Goal: Task Accomplishment & Management: Use online tool/utility

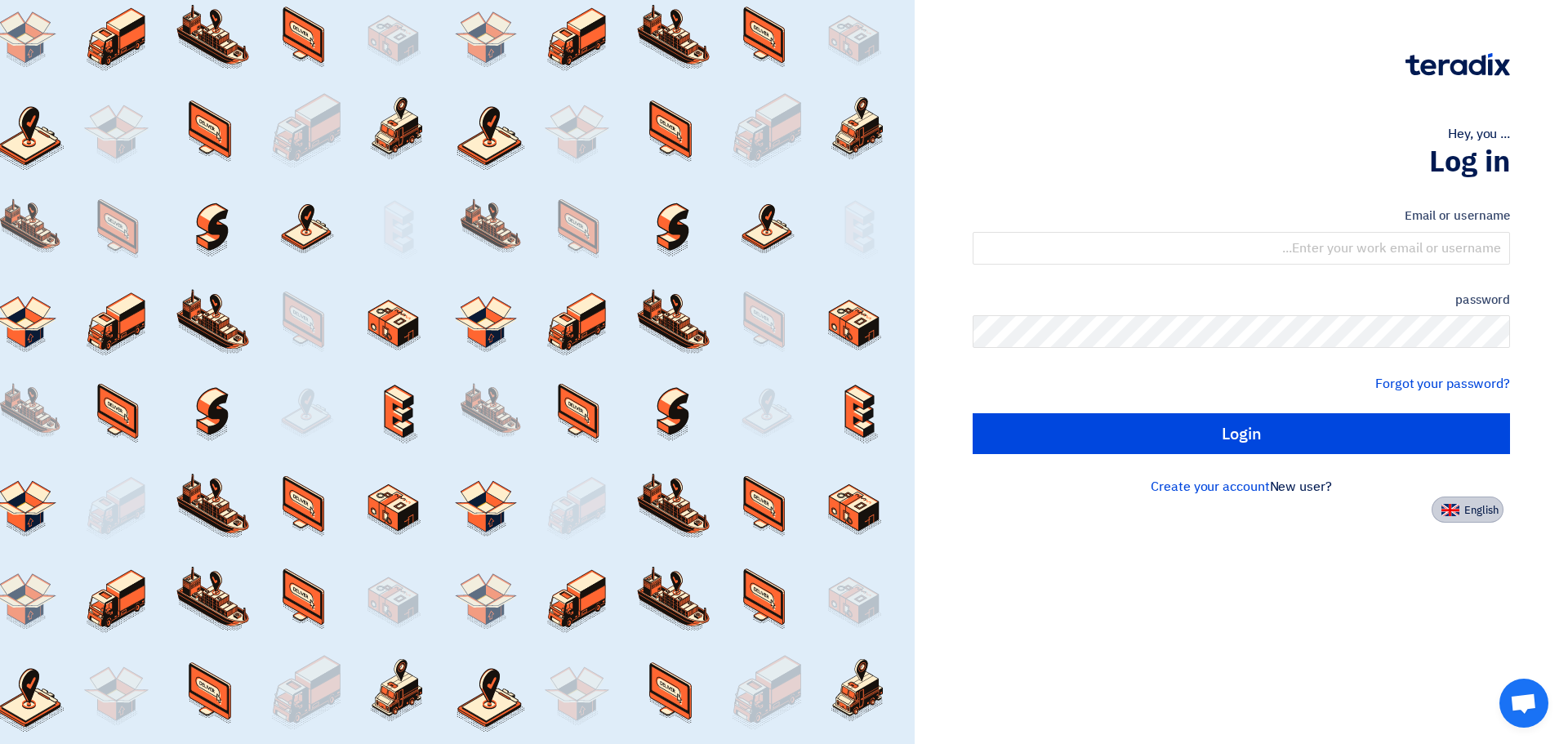
click at [1490, 515] on font "English" at bounding box center [1482, 510] width 34 height 16
type input "Sign in"
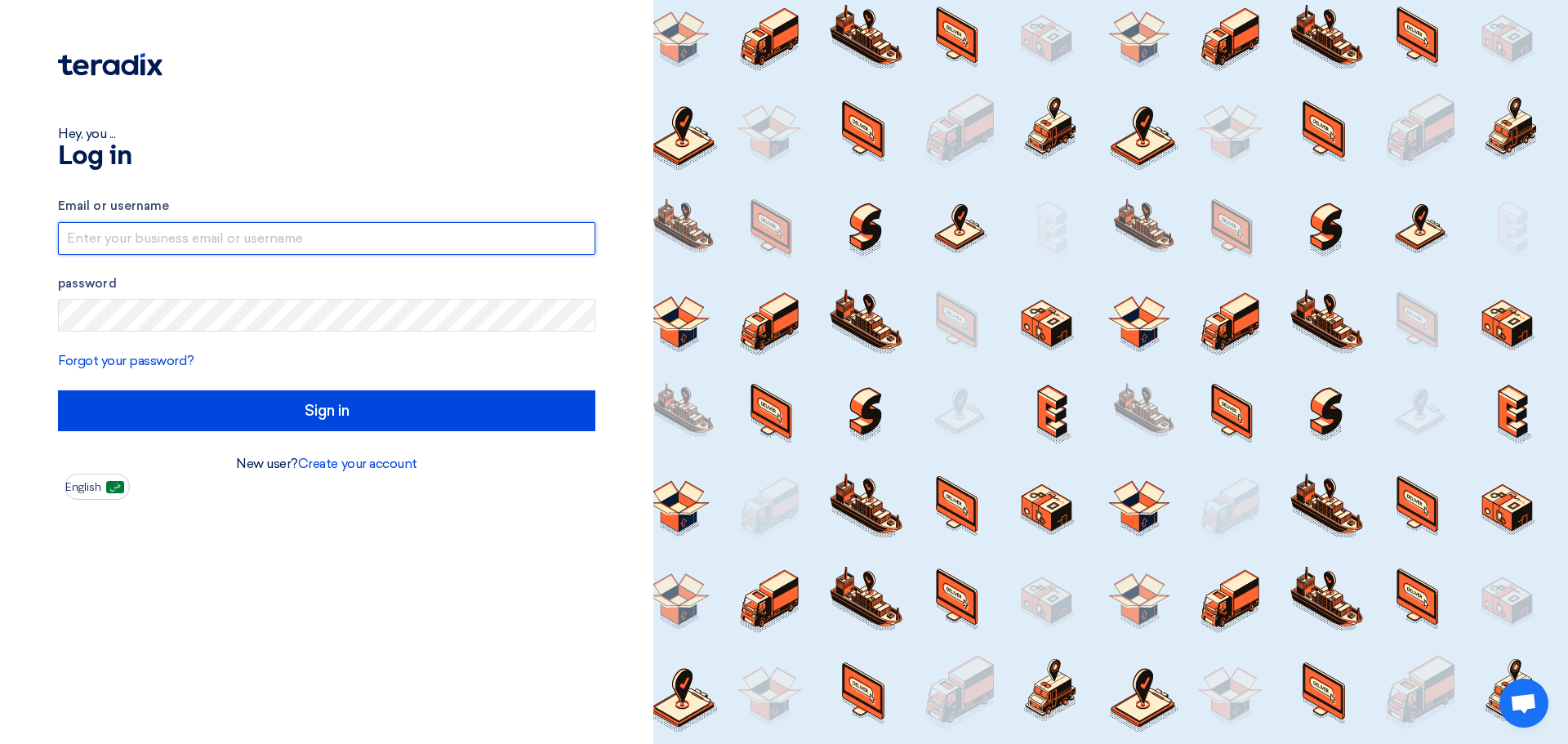
click at [293, 241] on input "text" at bounding box center [326, 238] width 537 height 33
type input "[EMAIL_ADDRESS][DOMAIN_NAME]"
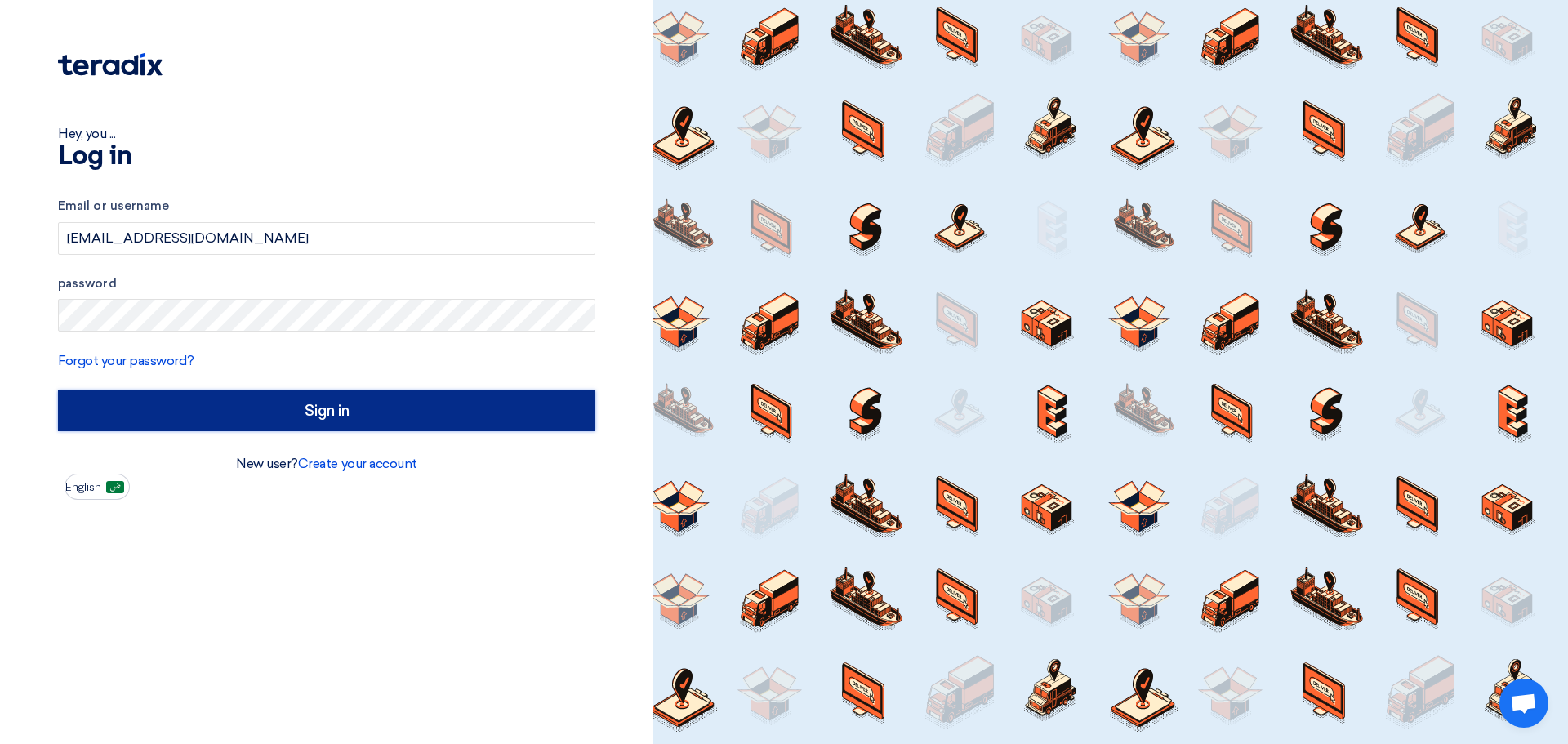
click at [362, 415] on input "Sign in" at bounding box center [326, 411] width 537 height 41
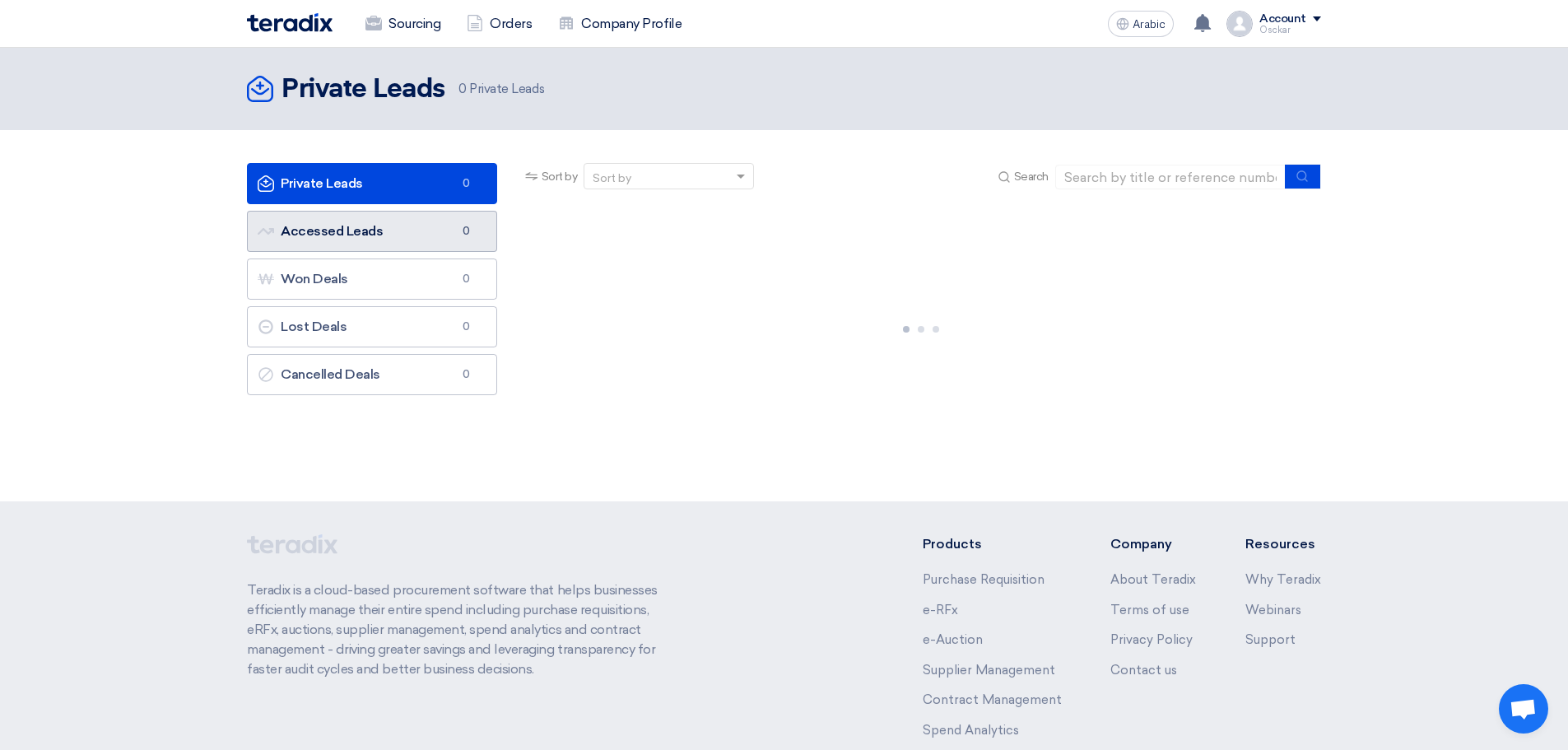
click at [392, 229] on link "Accessed Leads Accessed Leads 0" at bounding box center [372, 231] width 251 height 41
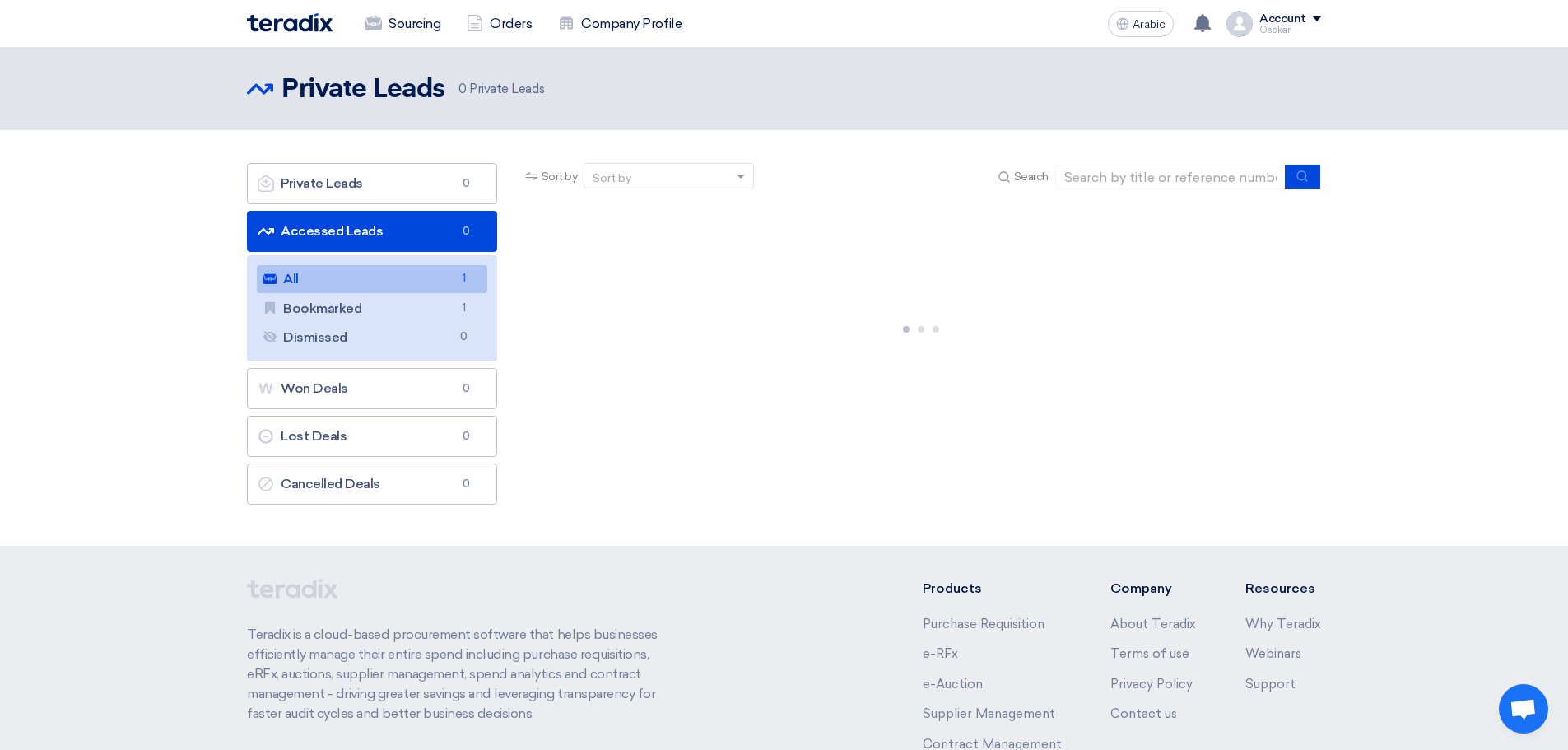
click at [375, 283] on link "All All 1" at bounding box center [372, 278] width 230 height 28
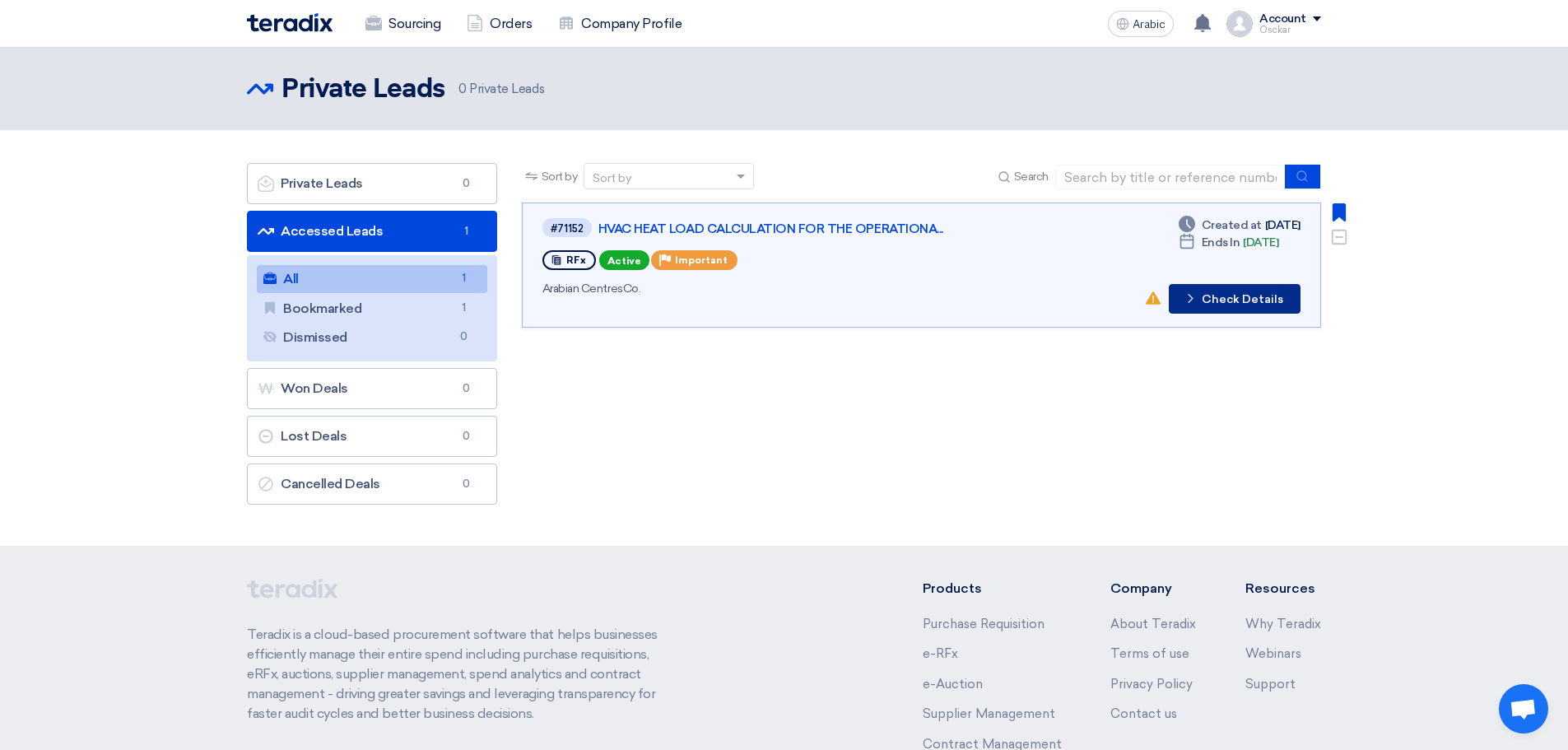
click at [1228, 298] on font "Check Details" at bounding box center [1243, 299] width 82 height 14
